Goal: Feedback & Contribution: Submit feedback/report problem

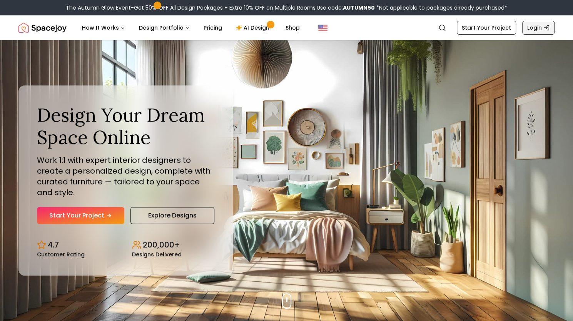
click at [541, 30] on link "Login" at bounding box center [538, 28] width 32 height 14
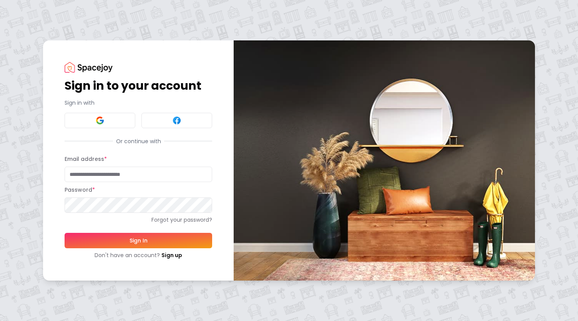
click at [136, 173] on input "Email address *" at bounding box center [139, 174] width 148 height 15
type input "**********"
click at [135, 243] on button "Sign In" at bounding box center [139, 240] width 148 height 15
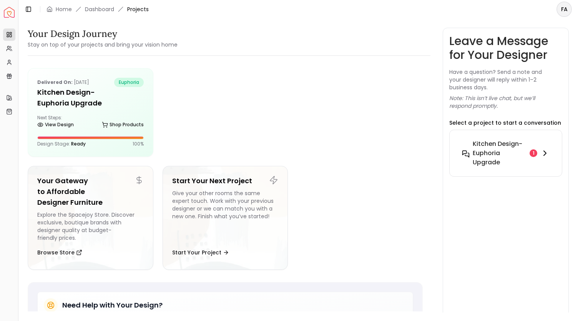
click at [537, 151] on div "1" at bounding box center [534, 153] width 8 height 8
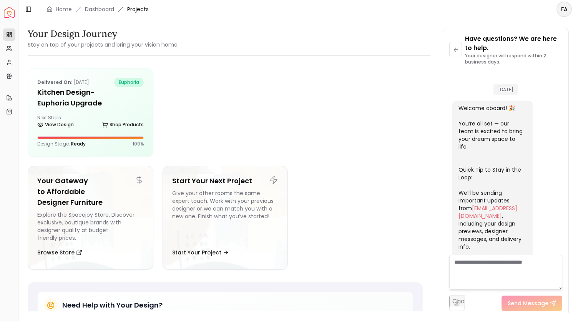
scroll to position [1111, 0]
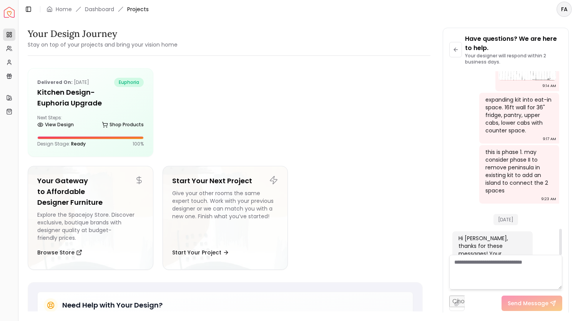
click at [530, 156] on div "this is phase 1. may consider phase II to remove peninsula in existing kit to a…" at bounding box center [519, 171] width 67 height 46
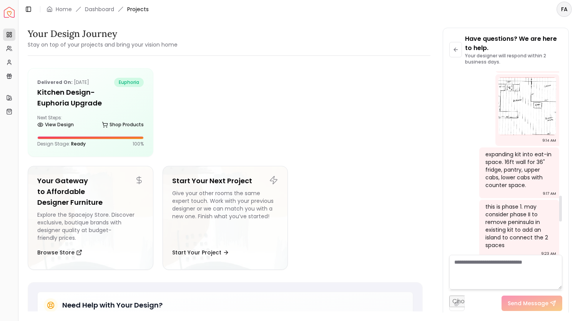
scroll to position [1121, 0]
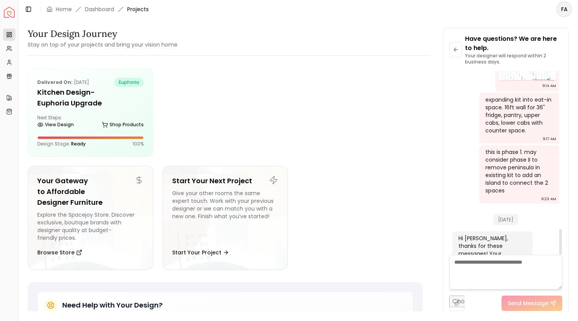
drag, startPoint x: 561, startPoint y: 241, endPoint x: 556, endPoint y: 265, distance: 23.8
click at [560, 255] on div at bounding box center [561, 242] width 3 height 26
click at [142, 11] on span "Projects" at bounding box center [138, 9] width 22 height 8
click at [103, 9] on link "Dashboard" at bounding box center [99, 9] width 29 height 8
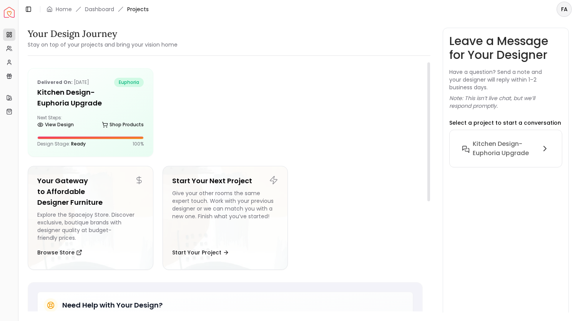
drag, startPoint x: 428, startPoint y: 145, endPoint x: 420, endPoint y: 144, distance: 8.5
click at [428, 144] on div at bounding box center [429, 131] width 3 height 139
click at [99, 103] on h5 "Kitchen design- Euphoria Upgrade" at bounding box center [90, 98] width 107 height 22
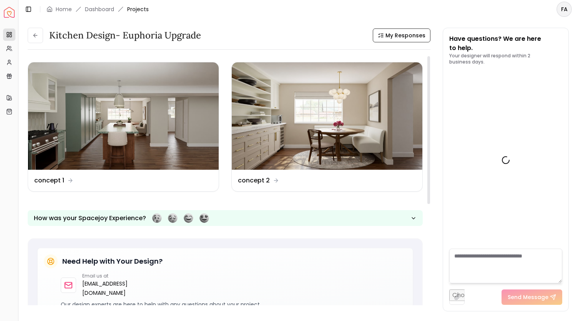
scroll to position [1117, 0]
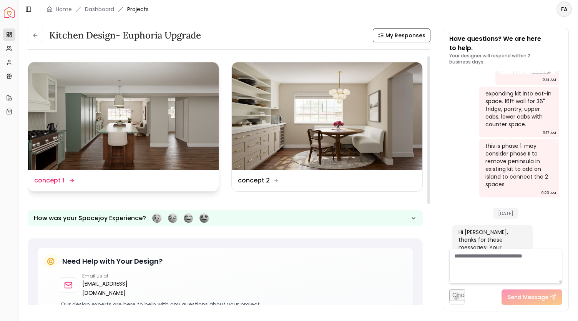
click at [155, 120] on img at bounding box center [123, 115] width 191 height 107
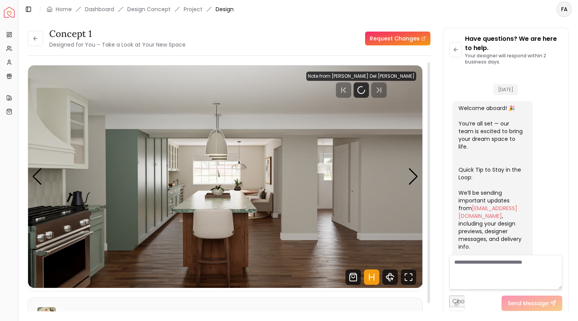
scroll to position [1111, 0]
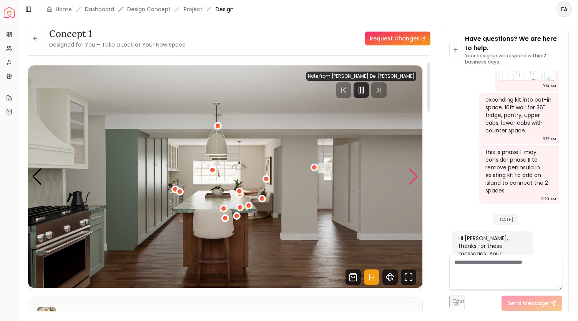
click at [411, 178] on div "Next slide" at bounding box center [413, 176] width 10 height 17
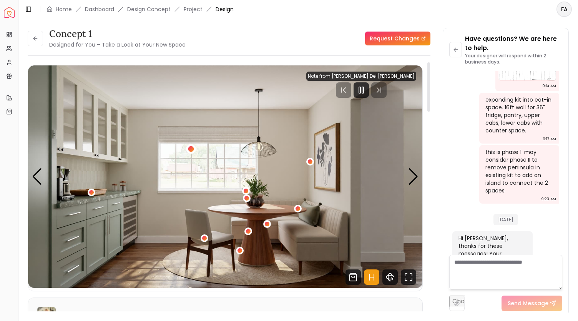
click at [188, 148] on div "2 / 5" at bounding box center [191, 149] width 6 height 6
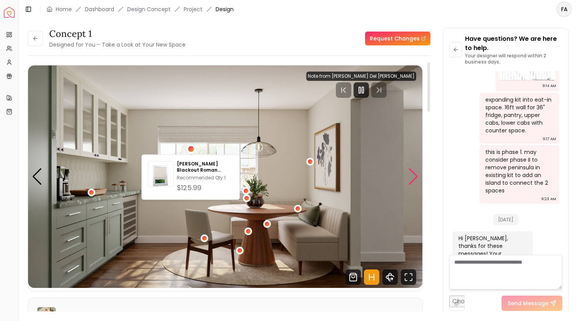
click at [413, 180] on div "Next slide" at bounding box center [413, 176] width 10 height 17
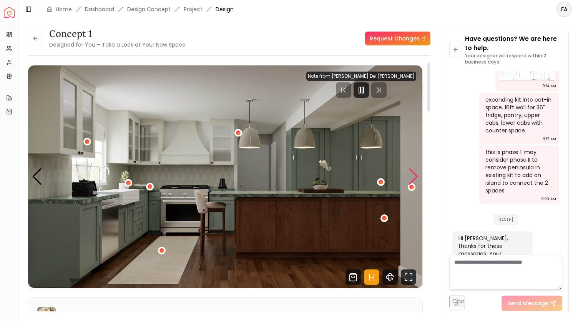
click at [414, 178] on div "Next slide" at bounding box center [413, 176] width 10 height 17
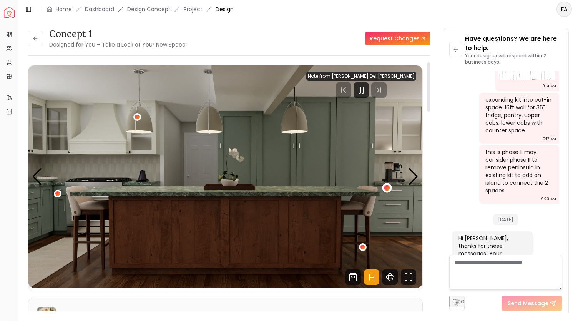
click at [388, 186] on div "4 / 5" at bounding box center [387, 188] width 6 height 6
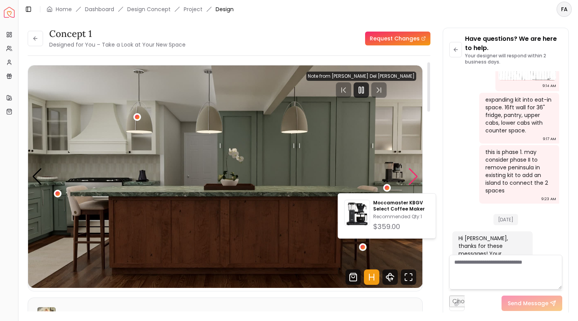
click at [413, 179] on div "Next slide" at bounding box center [413, 176] width 10 height 17
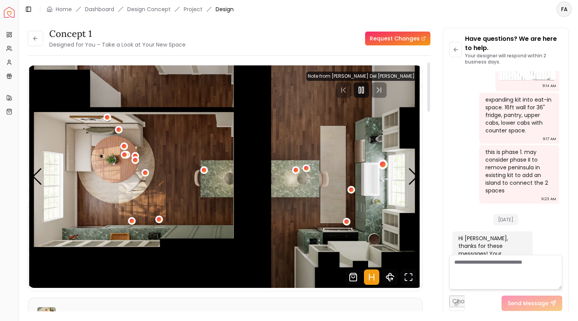
click at [383, 163] on div "5 / 5" at bounding box center [383, 165] width 6 height 6
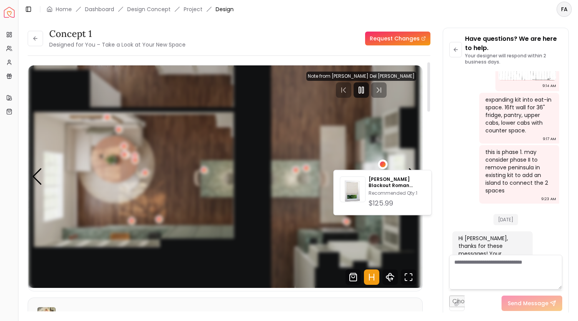
click at [384, 163] on div "5 / 5" at bounding box center [383, 165] width 6 height 6
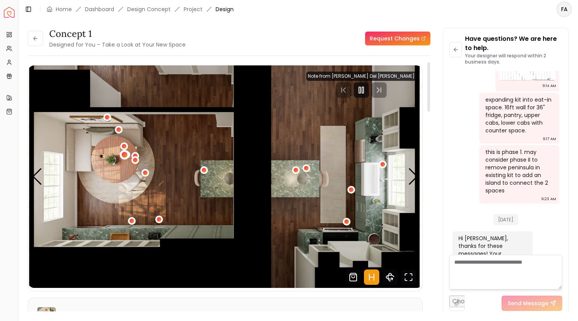
click at [124, 155] on div "5 / 5" at bounding box center [125, 155] width 6 height 6
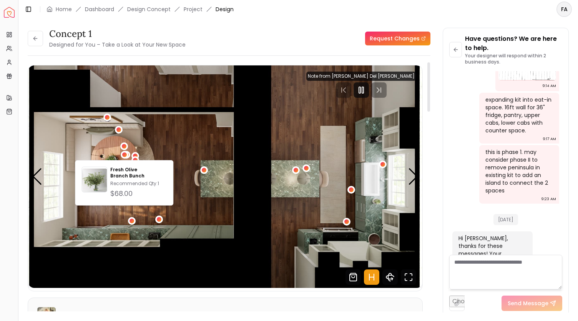
click at [102, 154] on img "5 / 5" at bounding box center [225, 176] width 395 height 222
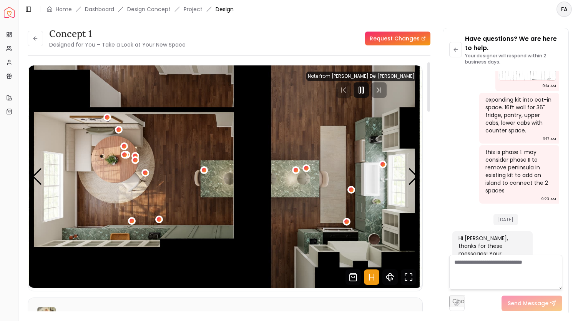
click at [115, 126] on button "5 / 5" at bounding box center [119, 130] width 8 height 8
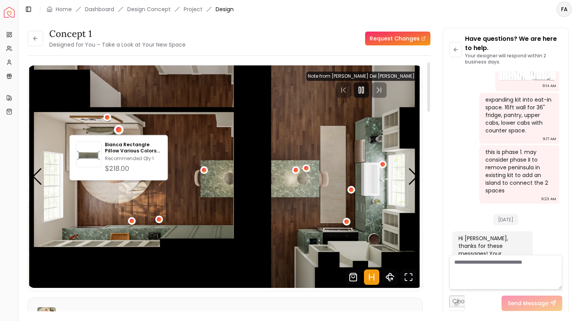
click at [133, 126] on img "5 / 5" at bounding box center [225, 176] width 395 height 222
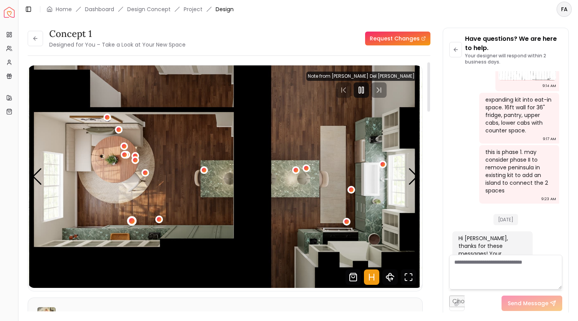
click at [131, 222] on div "5 / 5" at bounding box center [132, 221] width 6 height 6
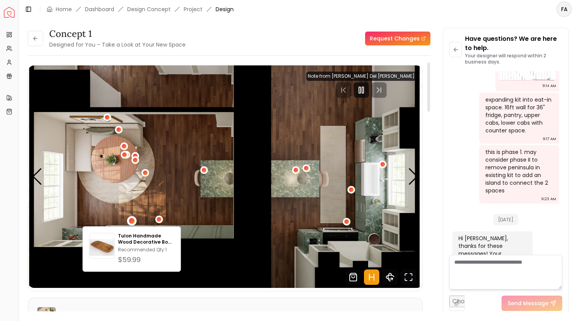
click at [122, 200] on img "5 / 5" at bounding box center [225, 176] width 395 height 222
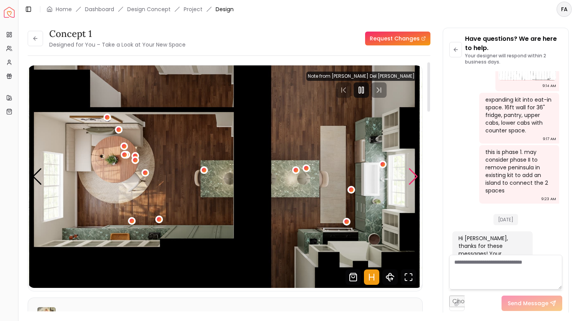
click at [414, 176] on div "Next slide" at bounding box center [413, 176] width 10 height 17
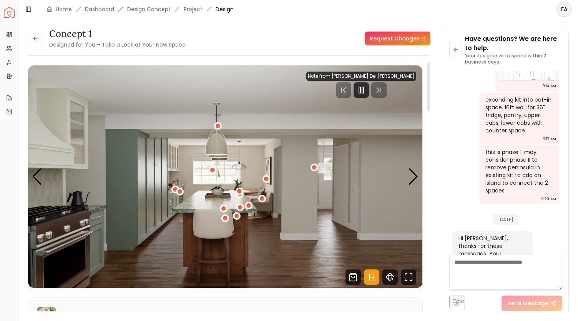
click at [405, 76] on div "Note from Tina Martin Del Campo" at bounding box center [362, 76] width 110 height 9
click at [411, 182] on div "Next slide" at bounding box center [413, 176] width 10 height 17
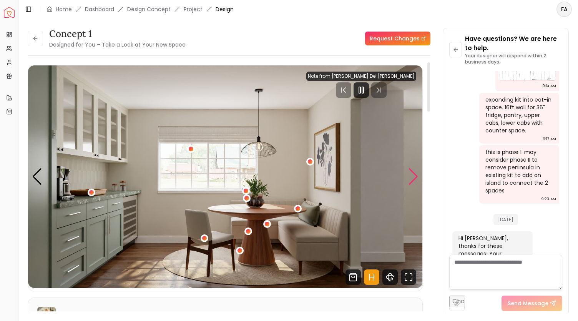
click at [411, 182] on div "Next slide" at bounding box center [413, 176] width 10 height 17
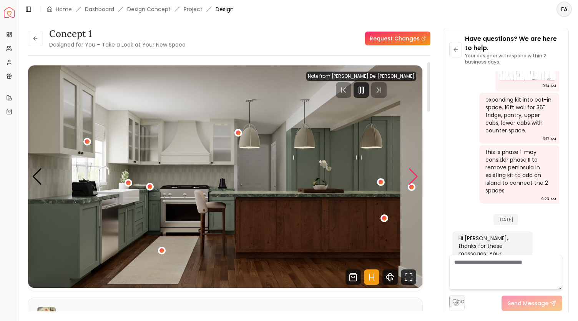
click at [411, 182] on div "Next slide" at bounding box center [413, 176] width 10 height 17
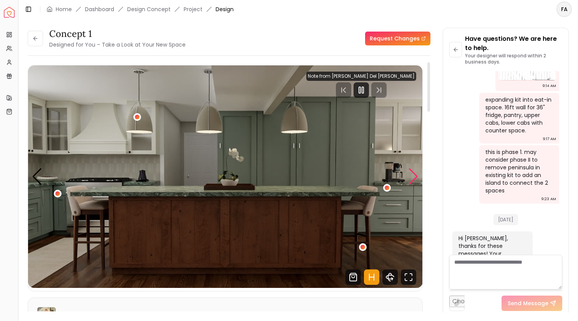
click at [411, 182] on div "Next slide" at bounding box center [413, 176] width 10 height 17
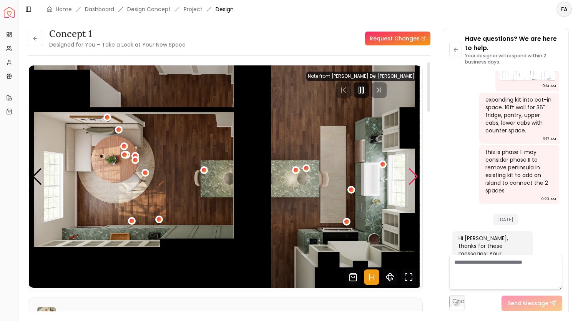
click at [411, 182] on div "Next slide" at bounding box center [413, 176] width 10 height 17
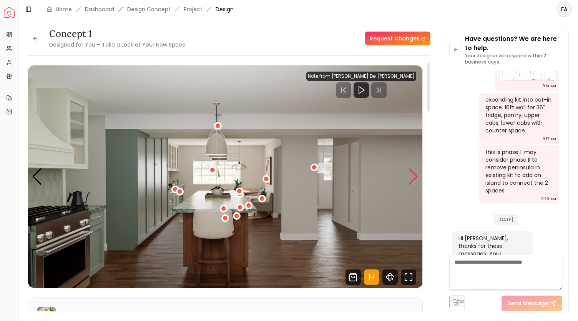
click at [411, 182] on div "Next slide" at bounding box center [413, 176] width 10 height 17
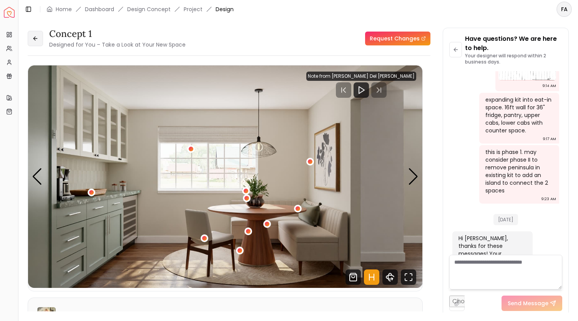
click at [32, 39] on button at bounding box center [35, 38] width 15 height 15
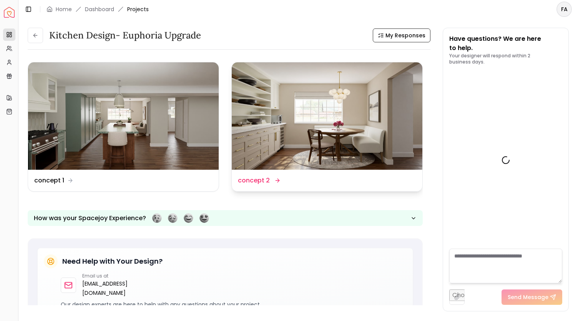
scroll to position [1117, 0]
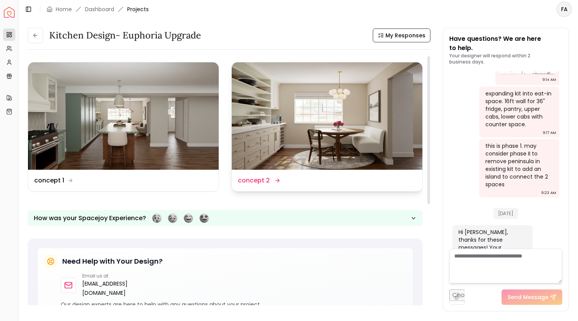
click at [340, 119] on img at bounding box center [327, 115] width 191 height 107
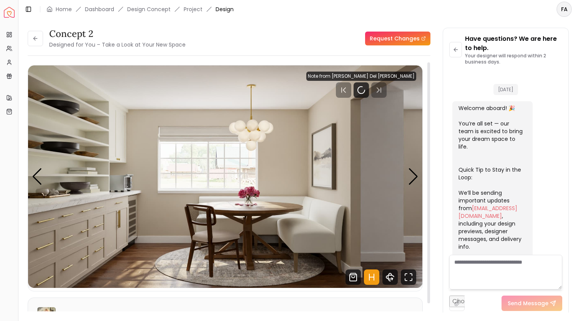
scroll to position [1111, 0]
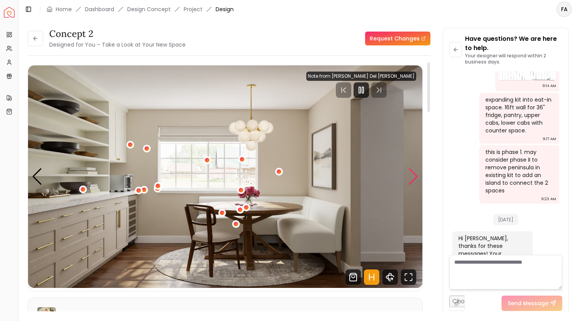
click at [411, 175] on div "Next slide" at bounding box center [413, 176] width 10 height 17
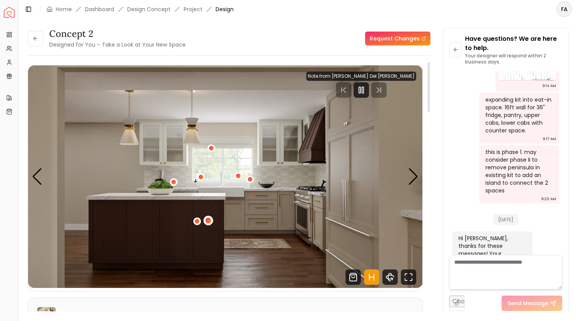
click at [206, 220] on div "2 / 5" at bounding box center [209, 221] width 6 height 6
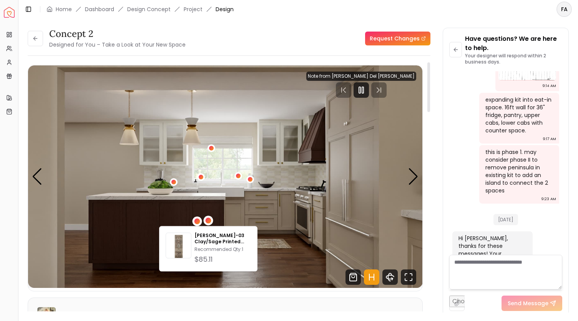
click at [195, 222] on div "2 / 5" at bounding box center [198, 221] width 6 height 6
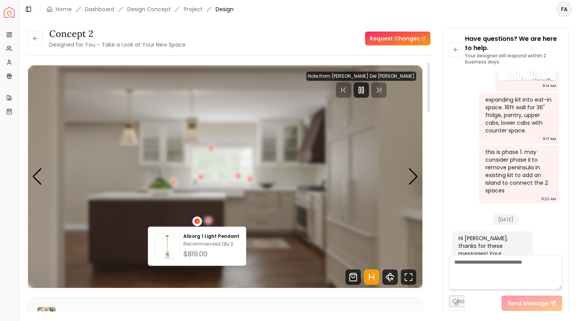
click at [195, 222] on div "2 / 5" at bounding box center [198, 221] width 6 height 6
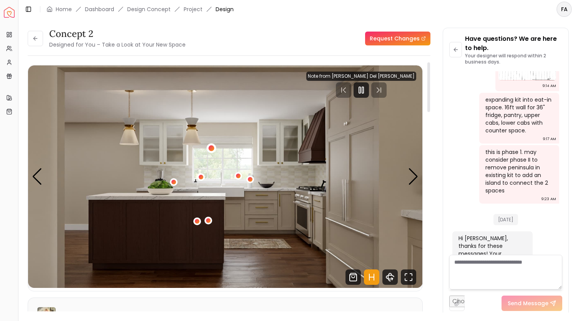
click at [212, 146] on div "2 / 5" at bounding box center [212, 148] width 6 height 6
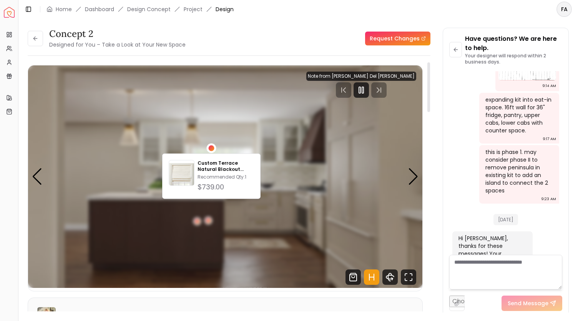
click at [212, 146] on div "2 / 5" at bounding box center [212, 148] width 6 height 6
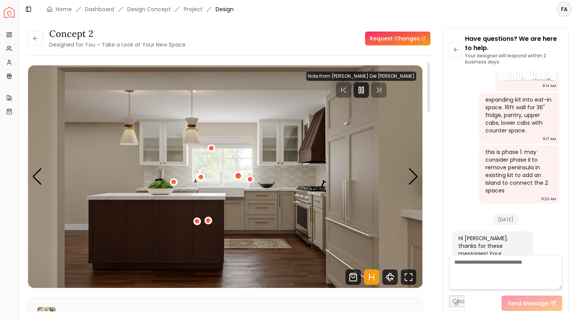
click at [238, 174] on div "2 / 5" at bounding box center [238, 176] width 6 height 6
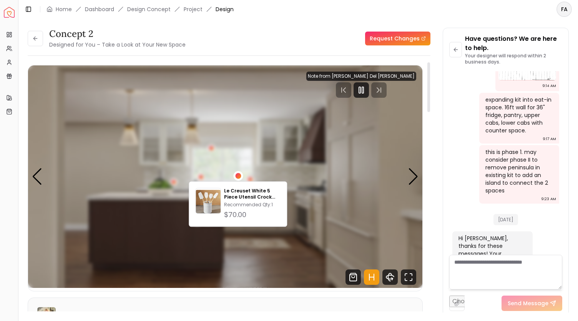
click at [238, 174] on div "2 / 5" at bounding box center [238, 176] width 6 height 6
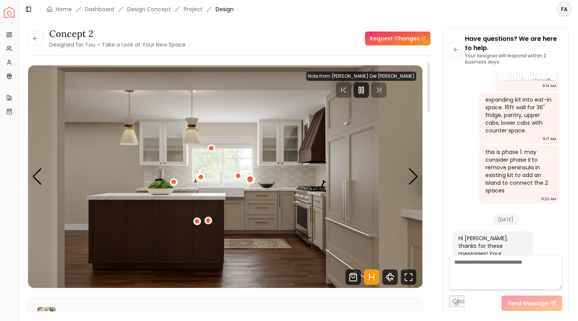
click at [250, 179] on div "2 / 5" at bounding box center [250, 180] width 6 height 6
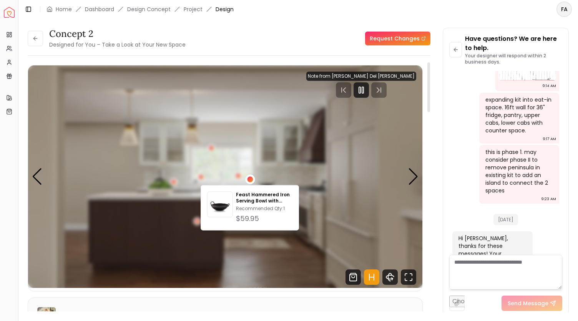
click at [250, 179] on div "2 / 5" at bounding box center [250, 180] width 6 height 6
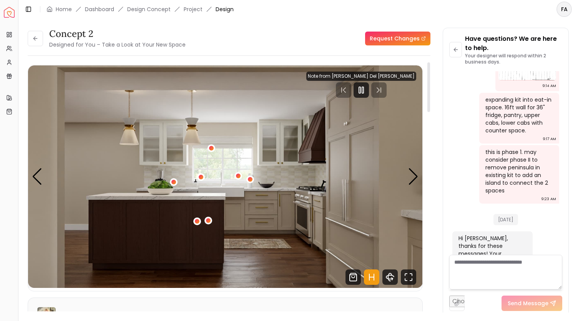
click at [355, 176] on img "2 / 5" at bounding box center [225, 176] width 395 height 222
click at [411, 180] on div "Next slide" at bounding box center [413, 176] width 10 height 17
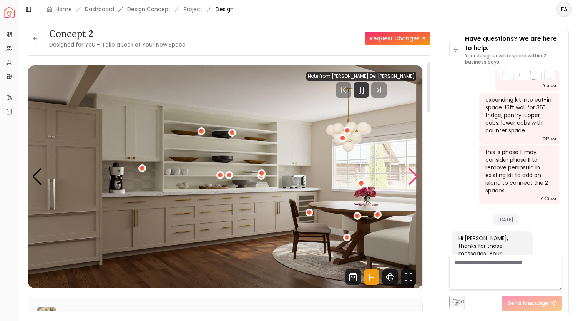
click at [418, 180] on div "Next slide" at bounding box center [413, 176] width 10 height 17
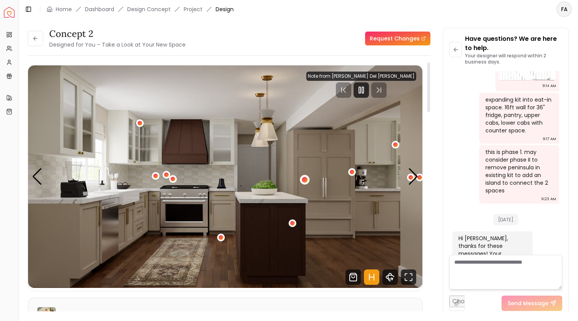
click at [302, 178] on div "4 / 5" at bounding box center [305, 180] width 10 height 10
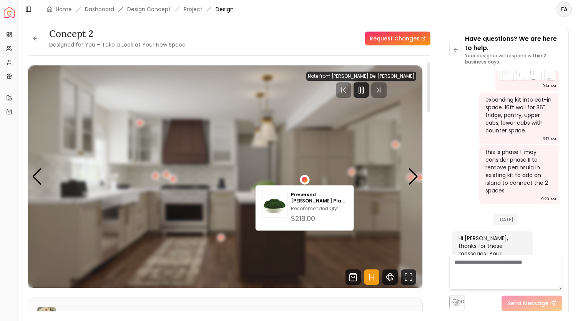
click at [302, 178] on div "4 / 5" at bounding box center [305, 180] width 10 height 10
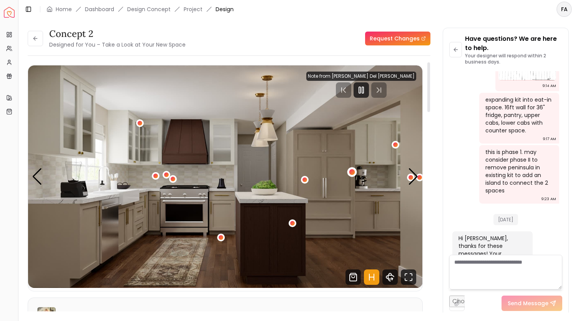
click at [351, 171] on div "4 / 5" at bounding box center [352, 172] width 6 height 6
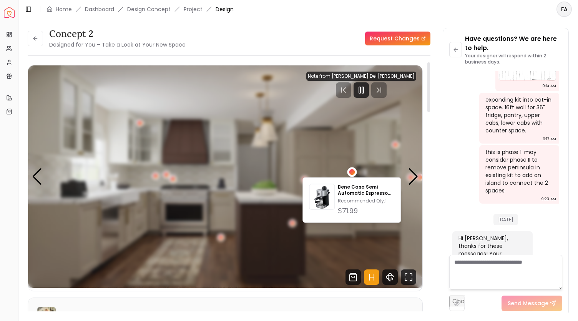
click at [351, 171] on div "4 / 5" at bounding box center [352, 172] width 6 height 6
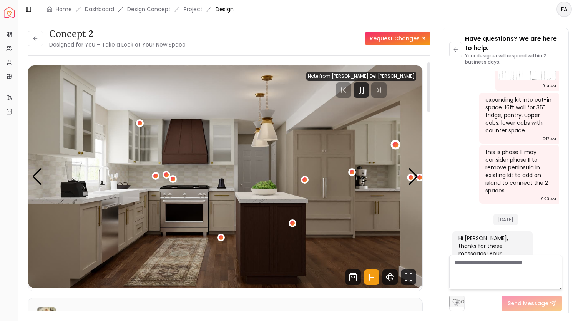
click at [393, 146] on div "4 / 5" at bounding box center [396, 145] width 6 height 6
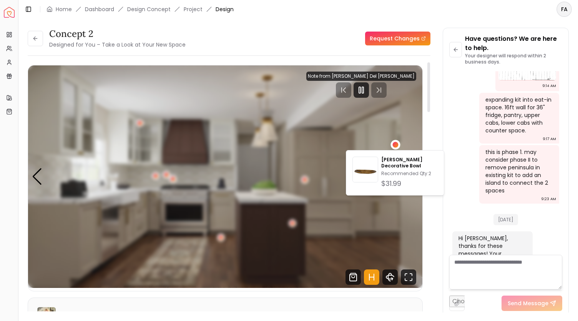
click at [393, 146] on div "4 / 5" at bounding box center [396, 145] width 6 height 6
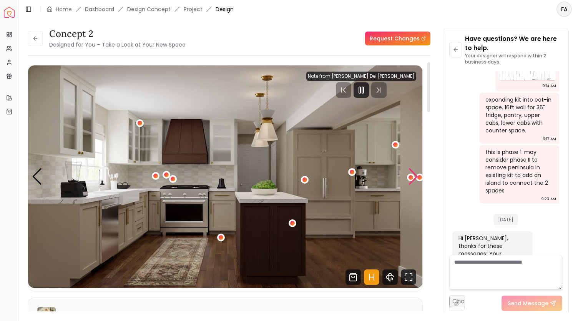
click at [411, 177] on div "Next slide" at bounding box center [413, 176] width 10 height 17
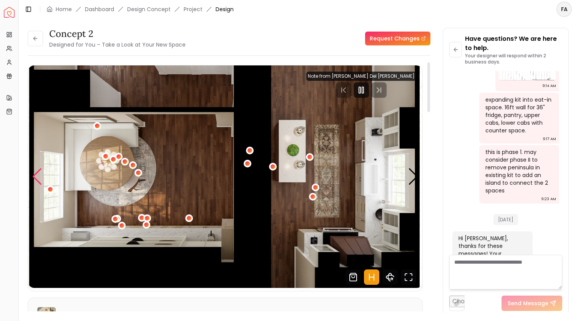
click at [37, 180] on div "Previous slide" at bounding box center [37, 176] width 10 height 17
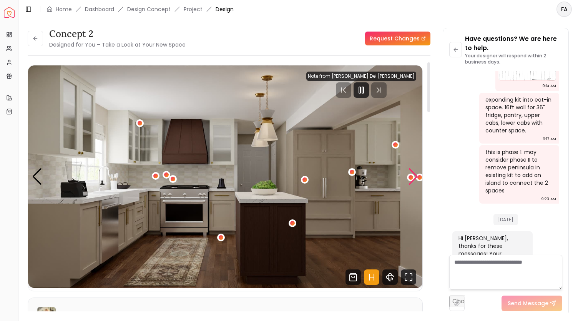
click at [409, 183] on div "Next slide" at bounding box center [413, 176] width 10 height 17
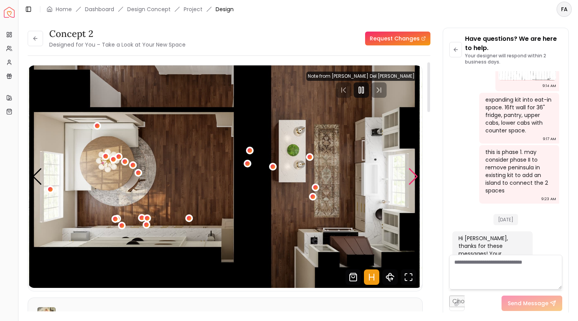
click at [409, 183] on div "Next slide" at bounding box center [413, 176] width 10 height 17
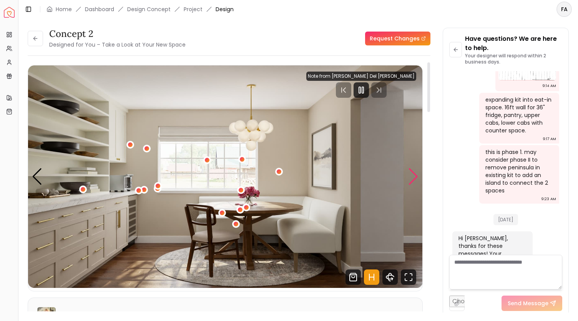
click at [409, 183] on div "Next slide" at bounding box center [413, 176] width 10 height 17
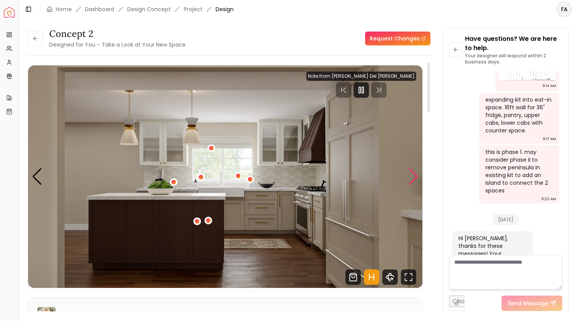
click at [416, 180] on div "Next slide" at bounding box center [413, 176] width 10 height 17
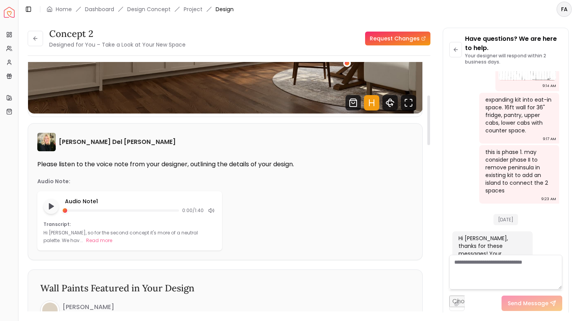
scroll to position [181, 0]
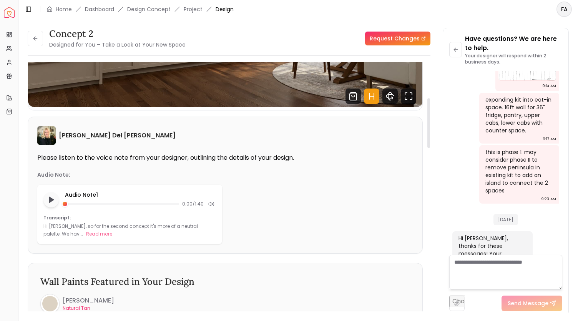
drag, startPoint x: 430, startPoint y: 94, endPoint x: 437, endPoint y: 130, distance: 36.4
click at [430, 130] on div at bounding box center [429, 123] width 3 height 50
click at [52, 197] on icon "Play audio note" at bounding box center [51, 200] width 8 height 8
drag, startPoint x: 431, startPoint y: 127, endPoint x: 432, endPoint y: 83, distance: 44.2
click at [432, 83] on div "concept 2 Designed for You – Take a Look at Your New Space Request Changes conc…" at bounding box center [298, 165] width 541 height 275
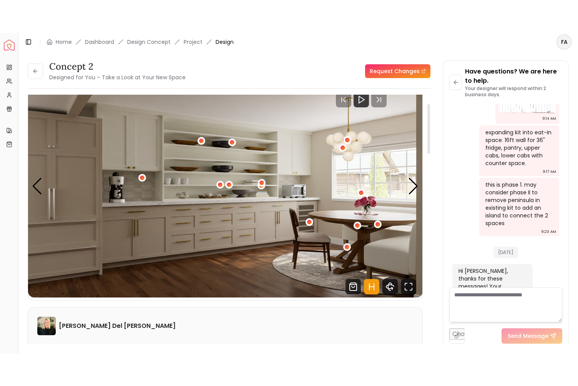
scroll to position [0, 0]
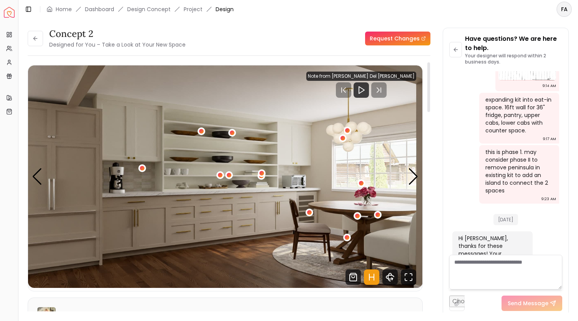
drag, startPoint x: 430, startPoint y: 115, endPoint x: 429, endPoint y: 71, distance: 43.8
click at [429, 71] on div at bounding box center [429, 87] width 3 height 50
click at [71, 104] on img "3 / 5" at bounding box center [225, 176] width 395 height 222
click at [198, 42] on div "concept 2 Designed for You – Take a Look at Your New Space Request Changes" at bounding box center [229, 39] width 403 height 22
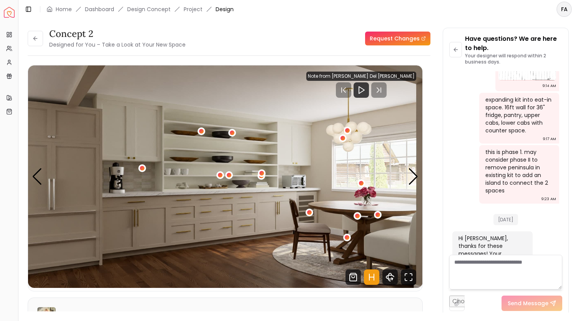
click at [154, 30] on h3 "concept 2" at bounding box center [117, 34] width 137 height 12
click at [36, 177] on div "Previous slide" at bounding box center [37, 176] width 10 height 17
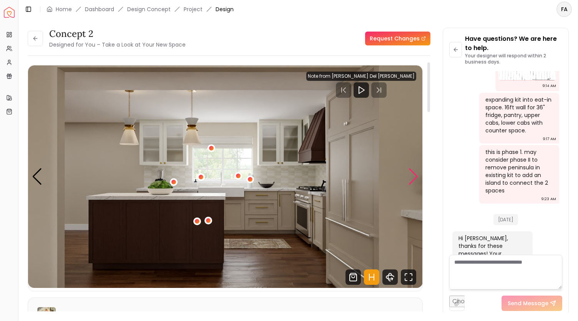
click at [418, 177] on div "Next slide" at bounding box center [413, 176] width 10 height 17
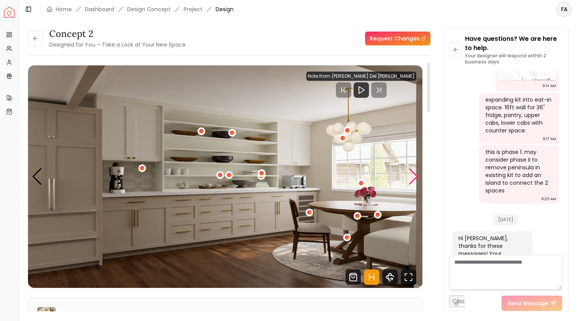
click at [418, 177] on div "Next slide" at bounding box center [413, 176] width 10 height 17
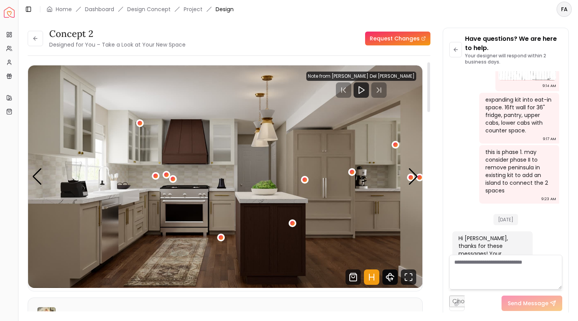
click at [394, 278] on icon "360 View" at bounding box center [390, 276] width 15 height 15
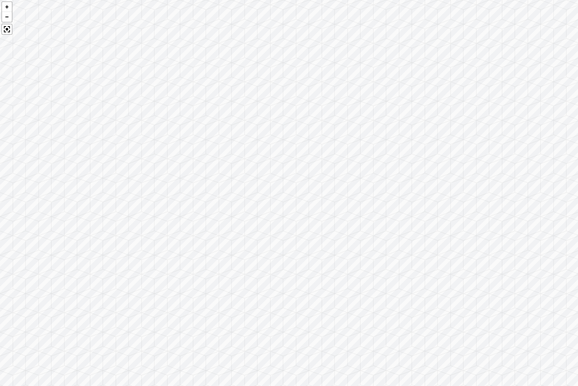
click at [394, 320] on div at bounding box center [289, 193] width 578 height 386
click at [500, 248] on div at bounding box center [289, 193] width 578 height 386
click at [537, 226] on div at bounding box center [289, 193] width 578 height 386
drag, startPoint x: 537, startPoint y: 226, endPoint x: 163, endPoint y: 180, distance: 377.0
click at [163, 180] on div at bounding box center [289, 193] width 578 height 386
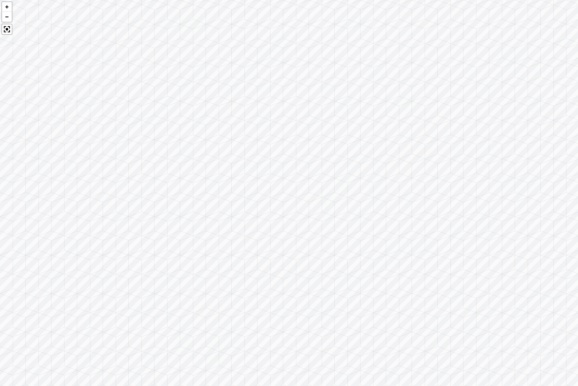
click at [206, 258] on div at bounding box center [289, 193] width 578 height 386
drag, startPoint x: 256, startPoint y: 235, endPoint x: 303, endPoint y: 270, distance: 59.1
click at [303, 270] on div at bounding box center [289, 193] width 578 height 386
click at [333, 158] on div at bounding box center [289, 193] width 578 height 386
drag, startPoint x: 327, startPoint y: 188, endPoint x: 260, endPoint y: 182, distance: 67.2
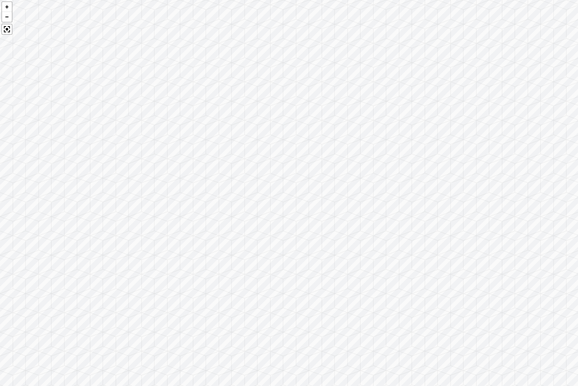
click at [260, 182] on div at bounding box center [289, 193] width 578 height 386
click at [380, 109] on div at bounding box center [289, 193] width 578 height 386
drag, startPoint x: 475, startPoint y: 204, endPoint x: 181, endPoint y: 153, distance: 298.2
click at [181, 153] on div at bounding box center [289, 193] width 578 height 386
drag, startPoint x: 416, startPoint y: 157, endPoint x: 263, endPoint y: 155, distance: 152.7
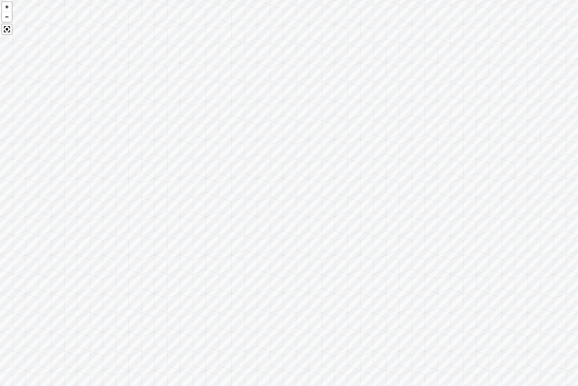
click at [263, 155] on div at bounding box center [289, 193] width 578 height 386
click at [371, 51] on div at bounding box center [289, 193] width 578 height 386
click at [73, 72] on div at bounding box center [289, 193] width 578 height 386
click at [7, 30] on div at bounding box center [7, 29] width 11 height 11
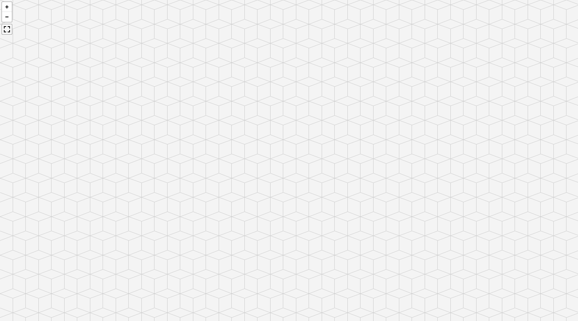
scroll to position [1111, 0]
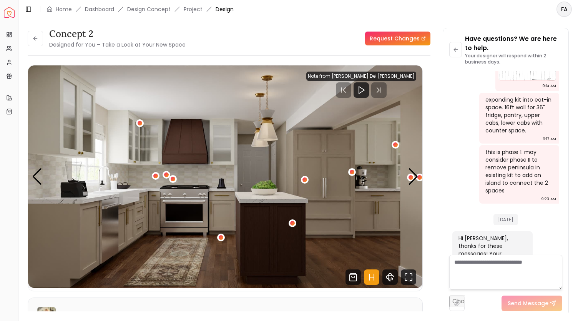
click at [406, 37] on link "Request Changes" at bounding box center [397, 39] width 65 height 14
click at [493, 263] on textarea at bounding box center [506, 272] width 113 height 35
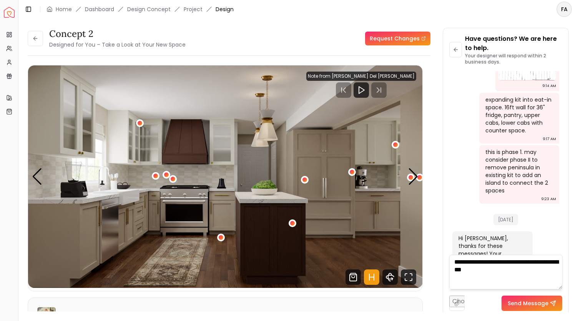
type textarea "**********"
click at [541, 299] on button "Send Message" at bounding box center [532, 302] width 61 height 15
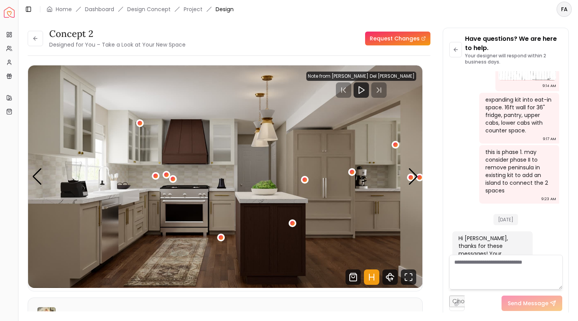
scroll to position [1112, 0]
click at [517, 147] on div "this is phase 1. may consider phase II to remove peninsula in existing kit to a…" at bounding box center [519, 170] width 67 height 46
click at [512, 98] on div "expanding kit into eat-in space. 16ft wall for 36" fridge, pantry, upper cabs, …" at bounding box center [519, 113] width 67 height 38
click at [406, 38] on link "Request Changes" at bounding box center [397, 39] width 65 height 14
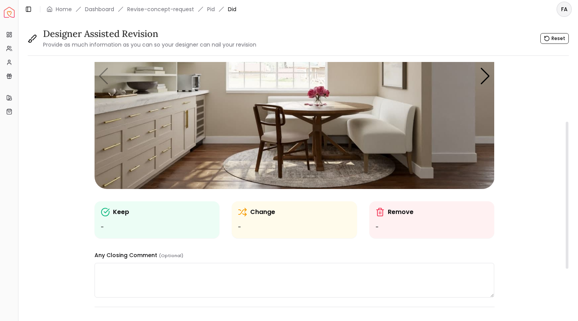
scroll to position [100, 0]
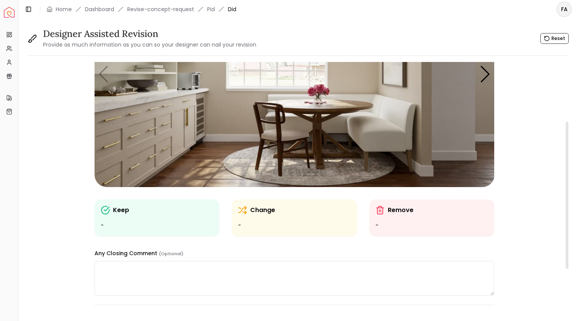
drag, startPoint x: 568, startPoint y: 92, endPoint x: 567, endPoint y: 151, distance: 59.2
click at [567, 151] on div at bounding box center [567, 195] width 3 height 147
click at [253, 208] on p "Change" at bounding box center [262, 209] width 25 height 9
click at [398, 212] on p "Remove" at bounding box center [401, 209] width 26 height 9
click at [258, 210] on p "Change" at bounding box center [262, 209] width 25 height 9
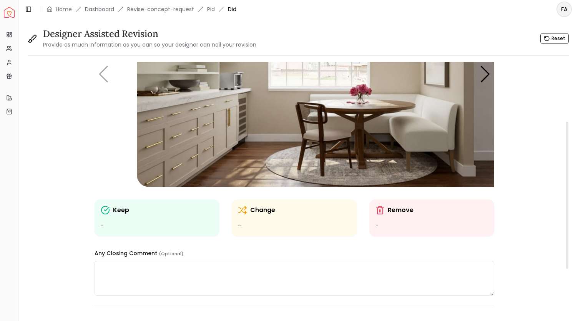
click at [267, 214] on div "Keep - Change - Remove - Any Closing Comment (Optional)" at bounding box center [295, 129] width 400 height 334
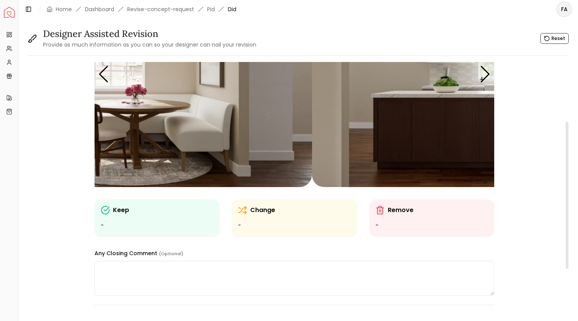
click at [125, 231] on div "Keep - Change - Remove - Any Closing Comment (Optional)" at bounding box center [295, 129] width 400 height 334
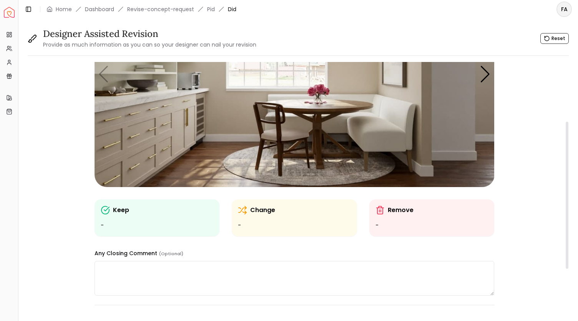
click at [176, 268] on textarea at bounding box center [295, 278] width 400 height 35
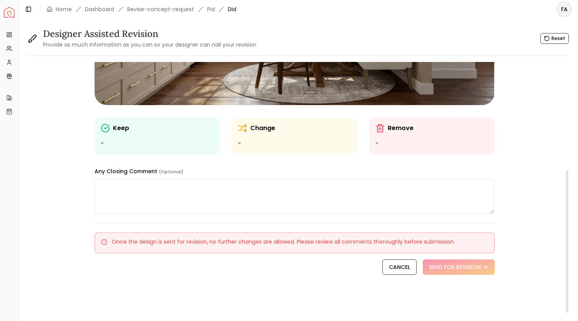
drag, startPoint x: 568, startPoint y: 199, endPoint x: 567, endPoint y: 266, distance: 66.5
click at [567, 266] on div at bounding box center [567, 243] width 3 height 147
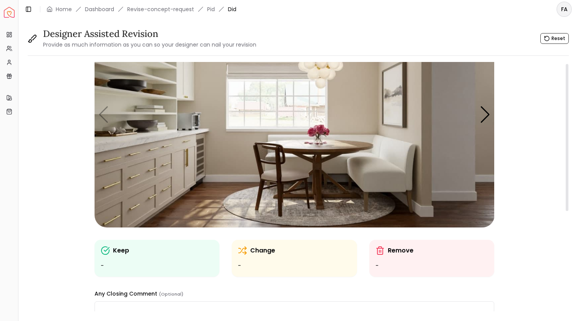
scroll to position [0, 0]
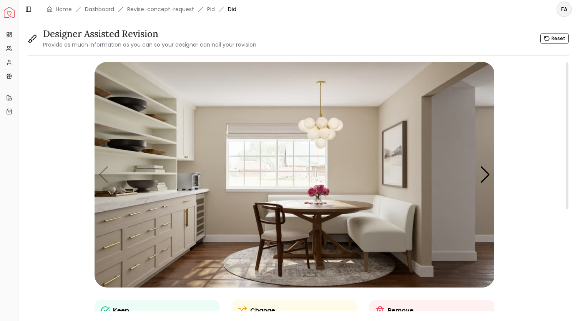
drag, startPoint x: 567, startPoint y: 202, endPoint x: 565, endPoint y: 53, distance: 148.1
click at [566, 62] on div at bounding box center [567, 135] width 3 height 147
click at [169, 10] on link "Revise-concept-request" at bounding box center [160, 9] width 67 height 8
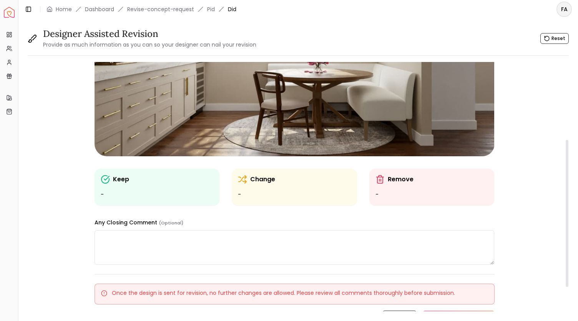
scroll to position [182, 0]
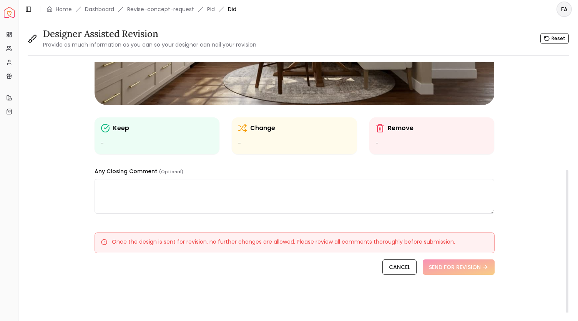
drag, startPoint x: 566, startPoint y: 108, endPoint x: 578, endPoint y: 225, distance: 117.9
click at [569, 225] on div at bounding box center [567, 243] width 3 height 147
click at [131, 185] on textarea at bounding box center [295, 196] width 400 height 35
type textarea "*"
